Goal: Information Seeking & Learning: Learn about a topic

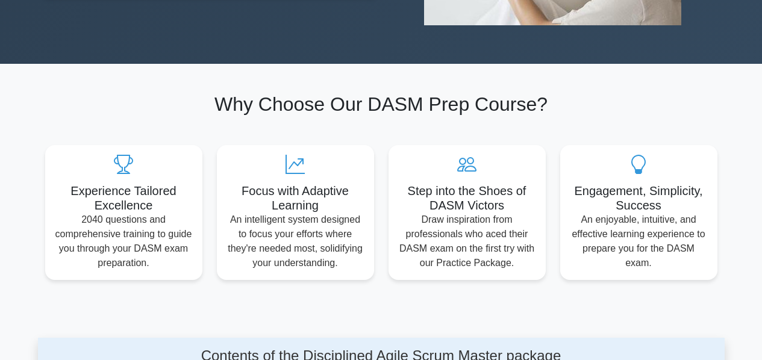
scroll to position [630, 0]
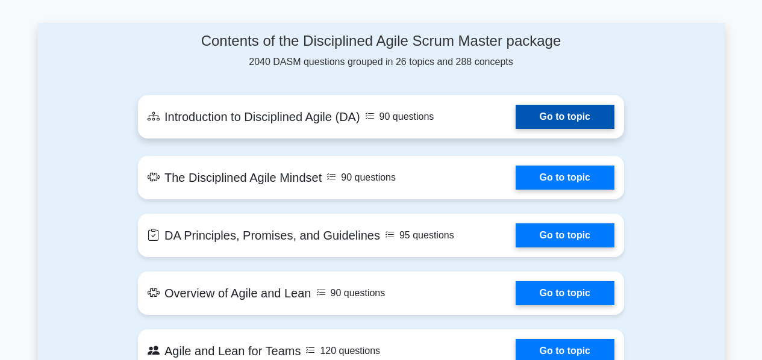
click at [576, 116] on link "Go to topic" at bounding box center [564, 117] width 99 height 24
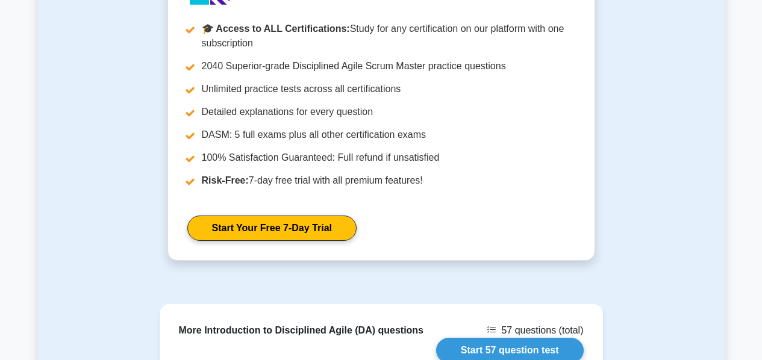
scroll to position [1459, 0]
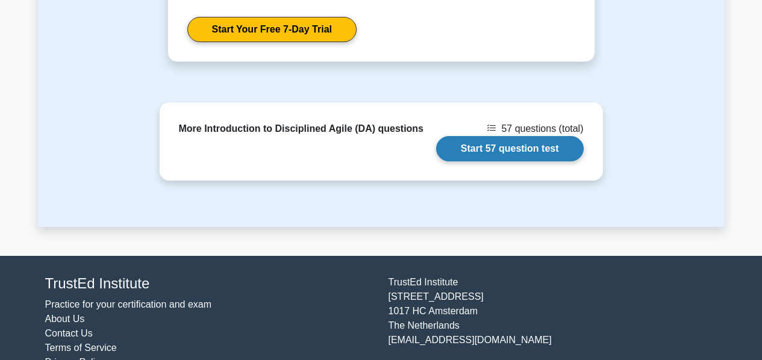
click at [532, 136] on link "Start 57 question test" at bounding box center [510, 148] width 148 height 25
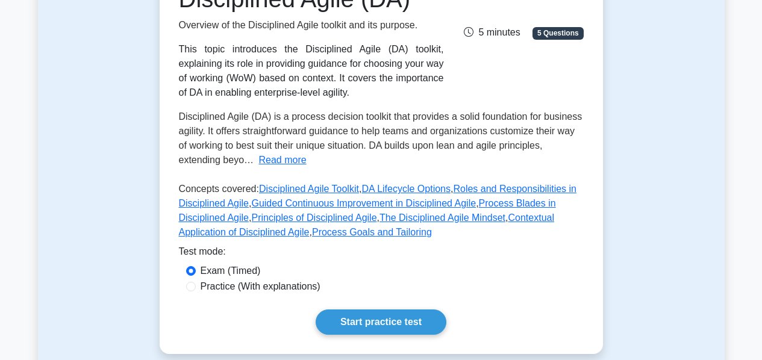
scroll to position [213, 0]
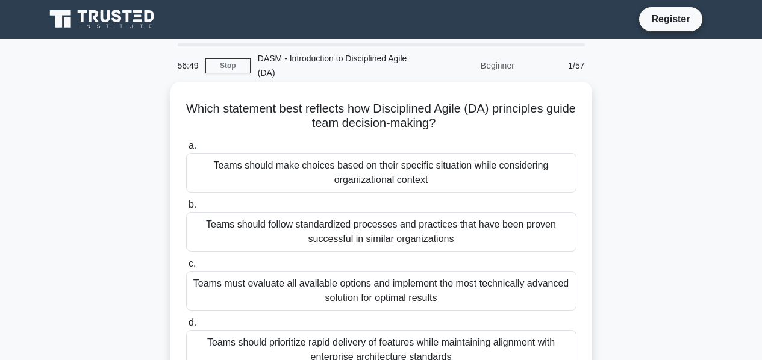
click at [440, 181] on div "Teams should make choices based on their specific situation while considering o…" at bounding box center [381, 173] width 390 height 40
click at [186, 150] on input "a. Teams should make choices based on their specific situation while considerin…" at bounding box center [186, 146] width 0 height 8
